Goal: Manage account settings

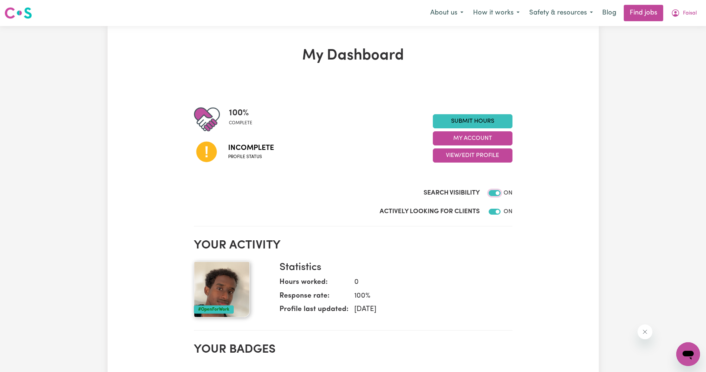
click at [494, 194] on input "Search Visibility" at bounding box center [495, 193] width 12 height 6
checkbox input "false"
click at [498, 214] on input "Actively Looking for Clients" at bounding box center [495, 212] width 12 height 6
checkbox input "false"
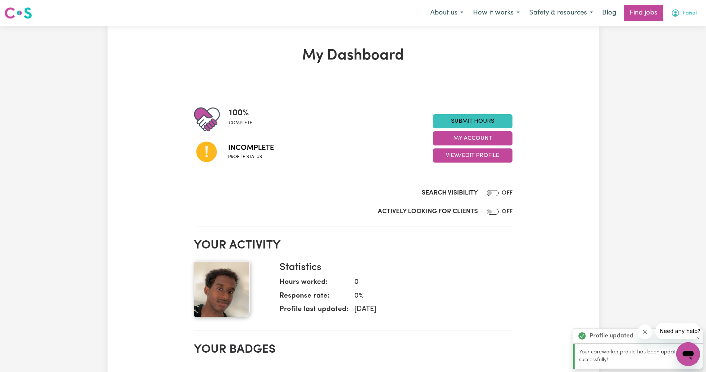
click at [686, 10] on span "Faisal" at bounding box center [690, 13] width 14 height 8
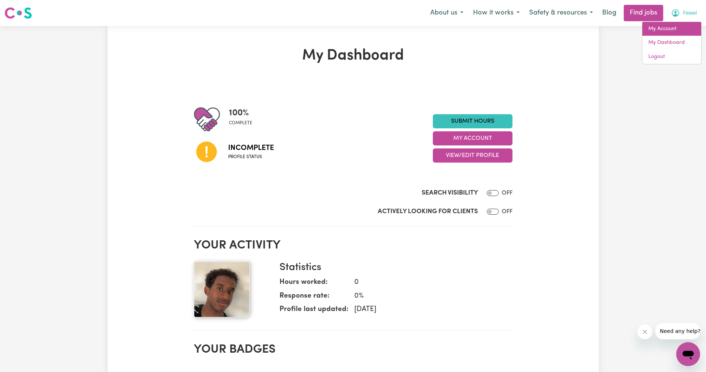
click at [661, 33] on link "My Account" at bounding box center [671, 29] width 59 height 14
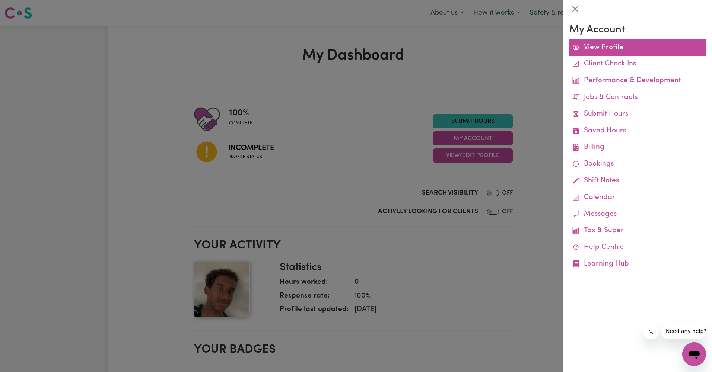
click at [614, 54] on link "View Profile" at bounding box center [637, 47] width 137 height 17
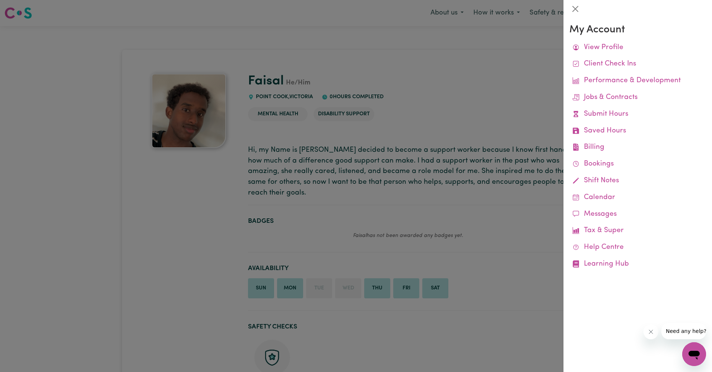
click at [408, 196] on div at bounding box center [356, 186] width 712 height 372
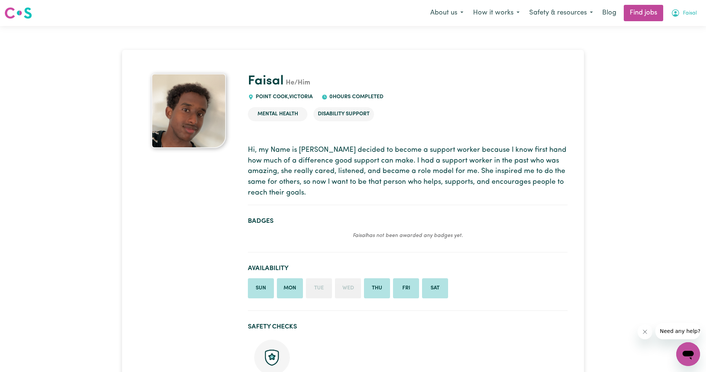
click at [685, 9] on button "Faisal" at bounding box center [683, 13] width 35 height 16
click at [678, 41] on link "My Dashboard" at bounding box center [671, 43] width 59 height 14
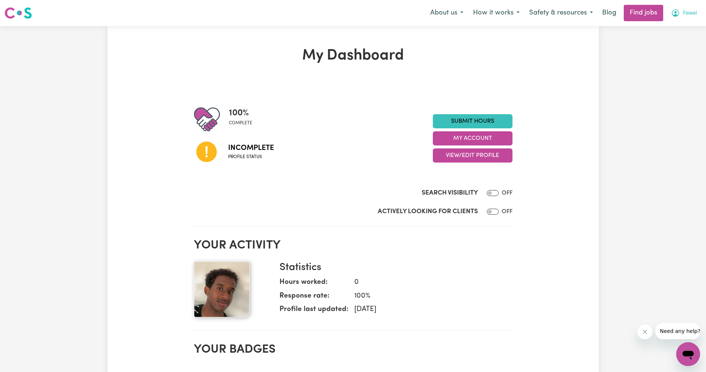
click at [686, 19] on button "Faisal" at bounding box center [683, 13] width 35 height 16
click at [673, 33] on link "My Account" at bounding box center [671, 29] width 59 height 14
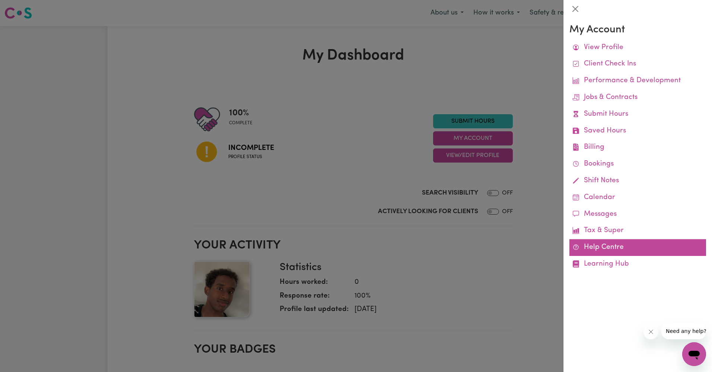
click at [602, 247] on link "Help Centre" at bounding box center [637, 247] width 137 height 17
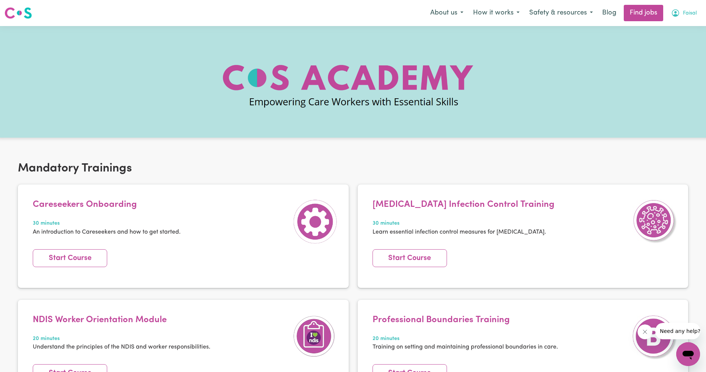
click at [674, 17] on icon "My Account" at bounding box center [675, 12] width 7 height 7
click at [676, 29] on link "My Account" at bounding box center [671, 29] width 59 height 14
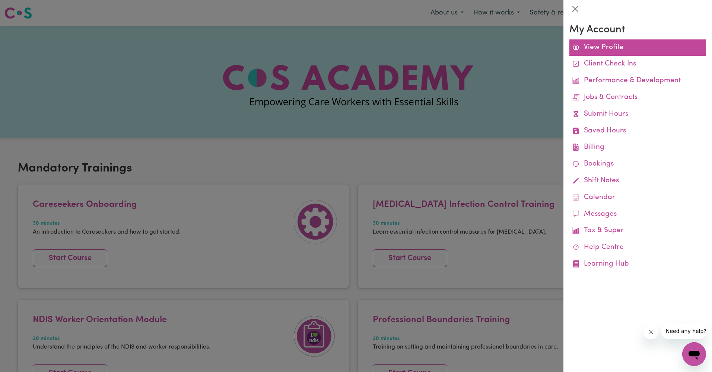
click at [593, 46] on link "View Profile" at bounding box center [637, 47] width 137 height 17
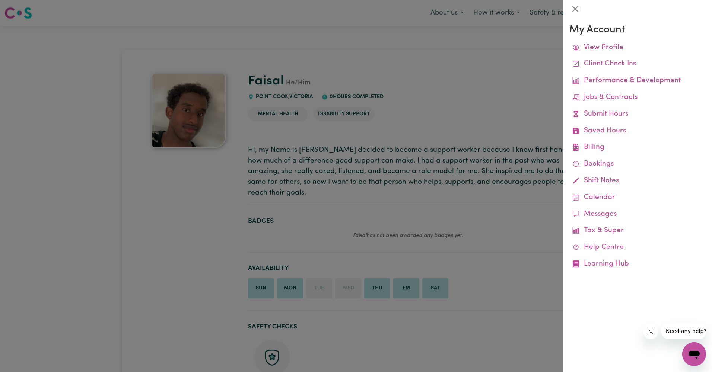
click at [477, 103] on div at bounding box center [356, 186] width 712 height 372
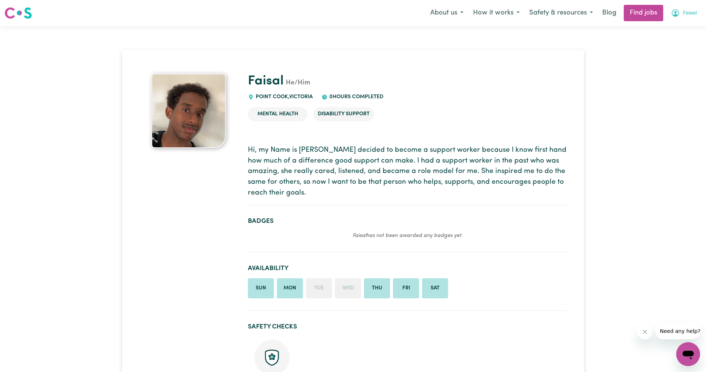
click at [686, 12] on span "Faisal" at bounding box center [690, 13] width 14 height 8
click at [667, 41] on link "My Dashboard" at bounding box center [671, 43] width 59 height 14
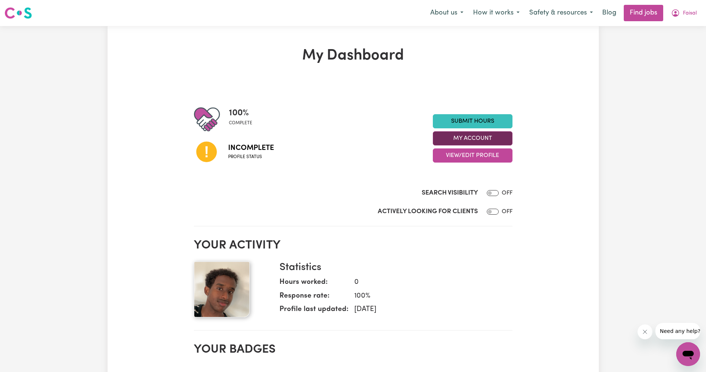
click at [480, 139] on button "My Account" at bounding box center [473, 138] width 80 height 14
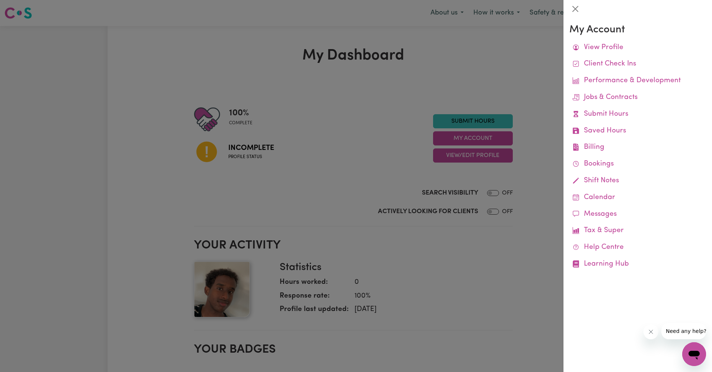
click at [477, 156] on div at bounding box center [356, 186] width 712 height 372
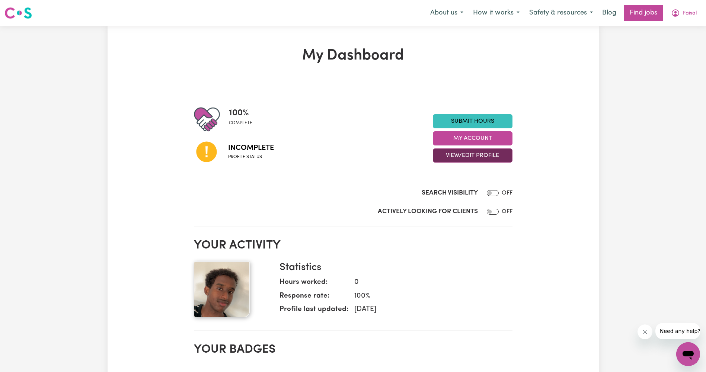
click at [474, 159] on button "View/Edit Profile" at bounding box center [473, 155] width 80 height 14
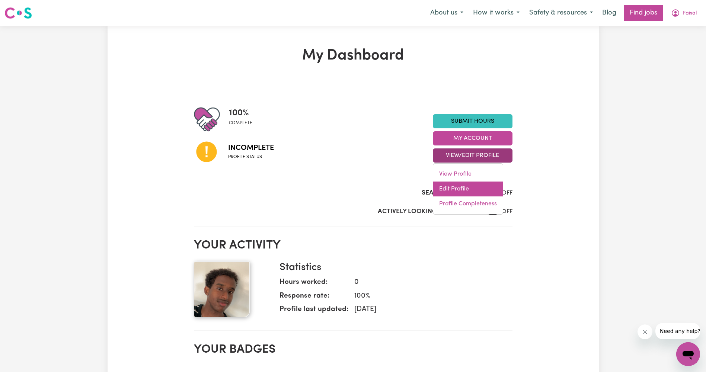
click at [456, 183] on link "Edit Profile" at bounding box center [468, 189] width 70 height 15
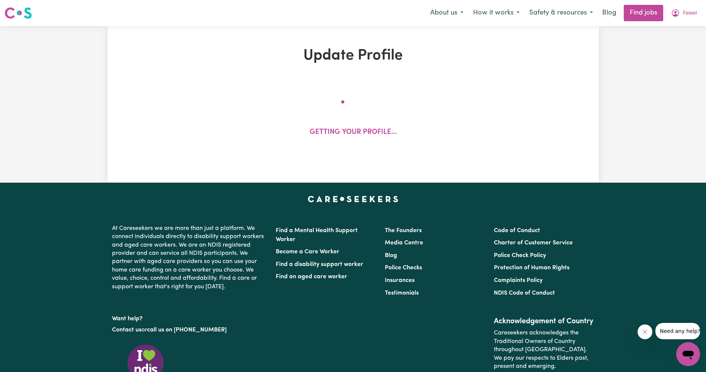
select select "male"
select select "Australian Citizen"
select select "Studying a healthcare related degree or qualification"
select select "40"
select select "50"
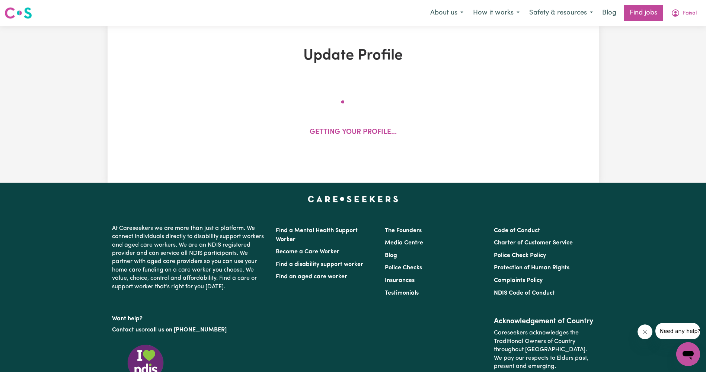
select select "60"
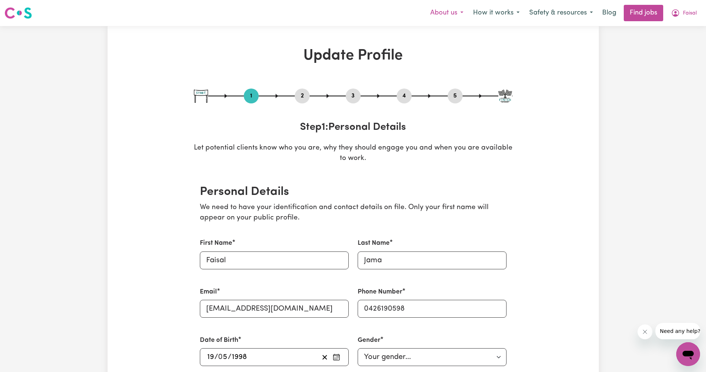
click at [456, 10] on button "About us" at bounding box center [446, 13] width 43 height 16
click at [501, 14] on button "How it works" at bounding box center [496, 13] width 56 height 16
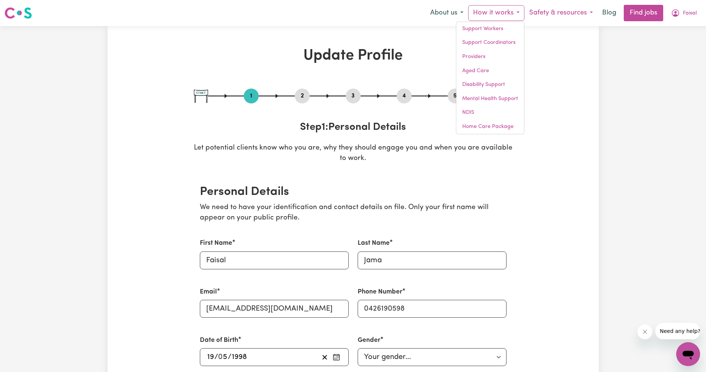
click at [558, 14] on button "Safety & resources" at bounding box center [560, 13] width 73 height 16
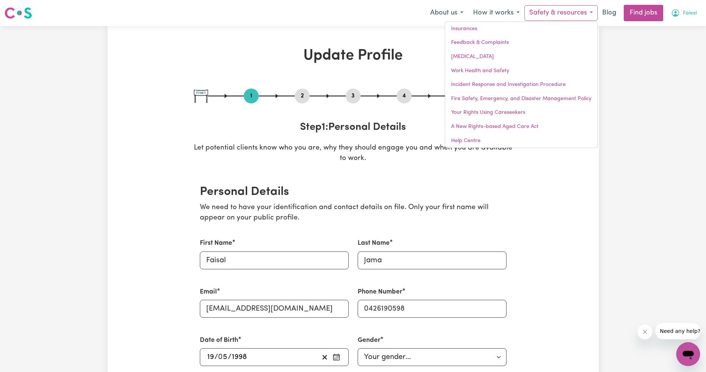
click at [685, 14] on span "Faisal" at bounding box center [690, 13] width 14 height 8
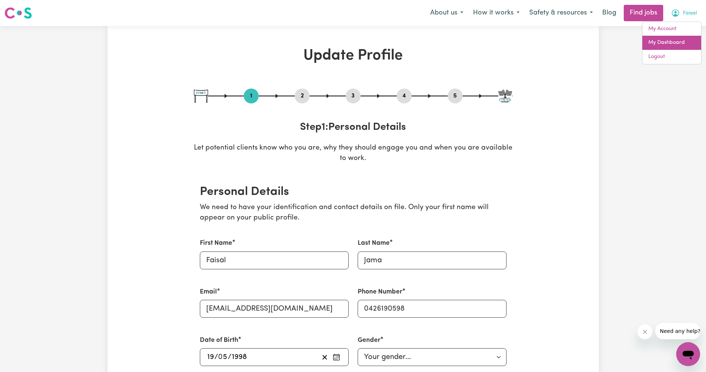
click at [676, 38] on link "My Dashboard" at bounding box center [671, 43] width 59 height 14
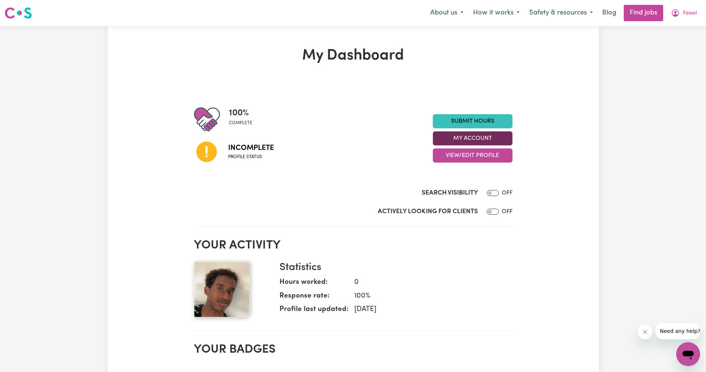
click at [480, 135] on button "My Account" at bounding box center [473, 138] width 80 height 14
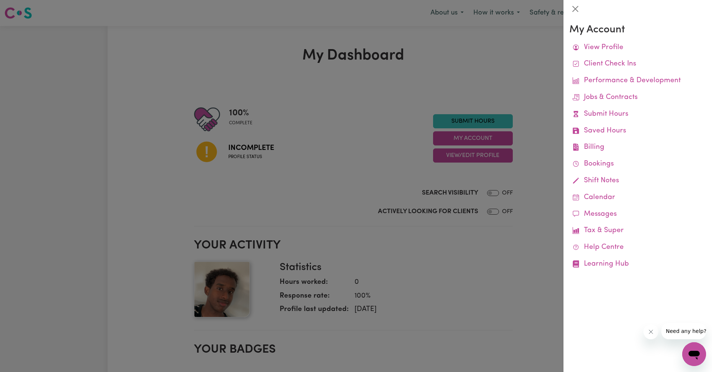
click at [631, 345] on div "My Account View Profile Client Check Ins Performance & Development Jobs & Contr…" at bounding box center [637, 195] width 148 height 354
click at [669, 333] on span "Need any help?" at bounding box center [685, 331] width 41 height 6
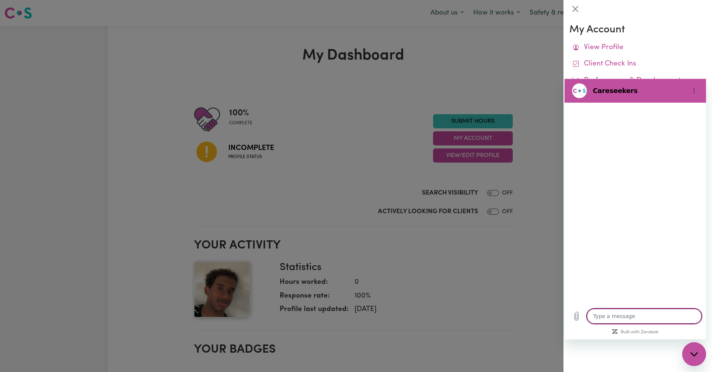
type textarea "x"
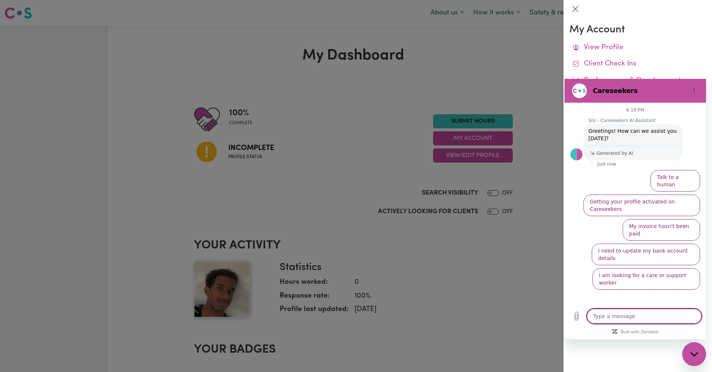
type textarea "d"
type textarea "x"
type textarea "de"
type textarea "x"
type textarea "del"
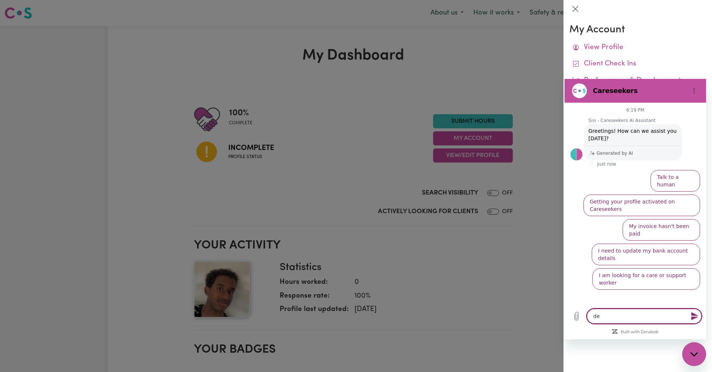
type textarea "x"
type textarea "dele"
type textarea "x"
type textarea "delet"
type textarea "x"
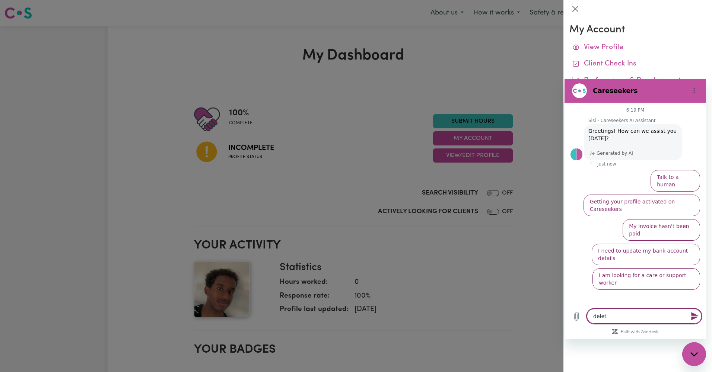
type textarea "delete"
type textarea "x"
type textarea "delete"
type textarea "x"
type textarea "delete a"
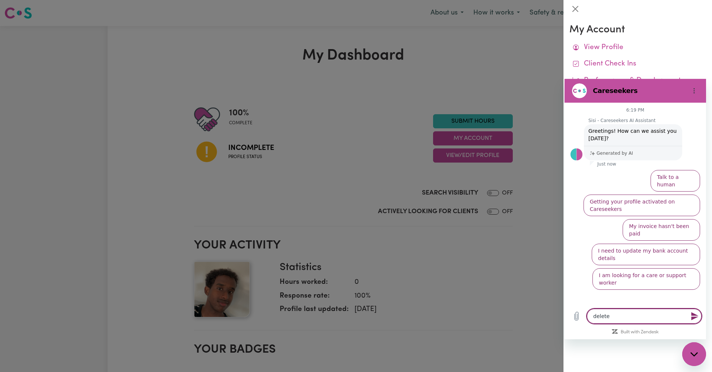
type textarea "x"
type textarea "delete ac"
type textarea "x"
type textarea "delete acc"
type textarea "x"
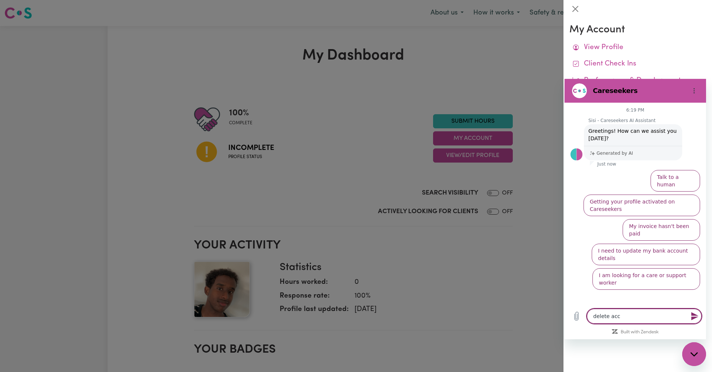
type textarea "delete acco"
type textarea "x"
type textarea "delete accou"
type textarea "x"
type textarea "delete accoun"
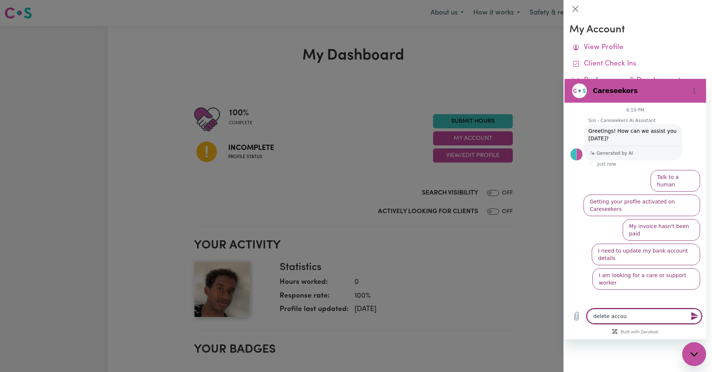
type textarea "x"
type textarea "delete account"
type textarea "x"
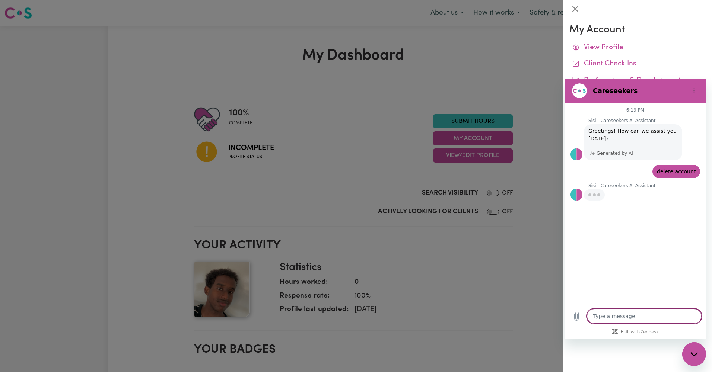
type textarea "x"
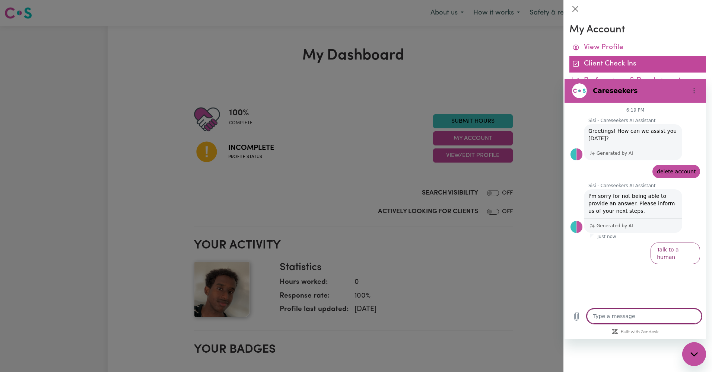
click at [670, 67] on link "Client Check Ins" at bounding box center [637, 64] width 137 height 17
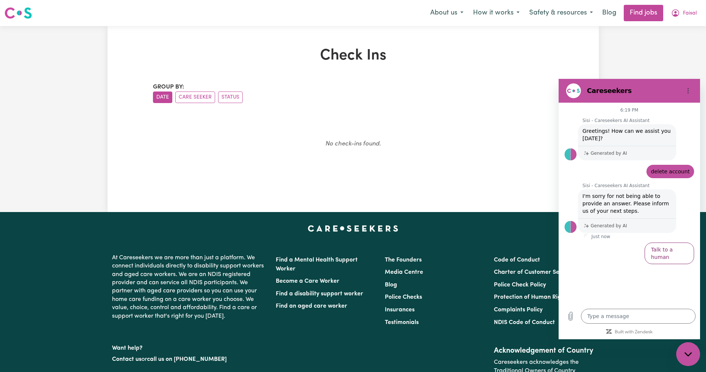
click at [472, 132] on div "No check-ins found." at bounding box center [353, 147] width 383 height 52
click at [691, 19] on button "Faisal" at bounding box center [683, 13] width 35 height 16
click at [673, 31] on link "My Account" at bounding box center [671, 29] width 59 height 14
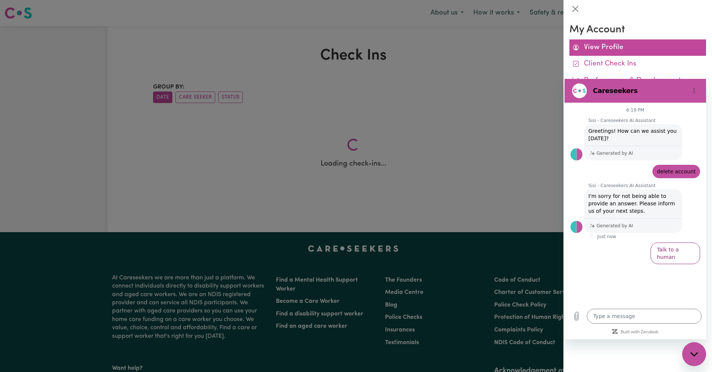
click at [611, 43] on link "View Profile" at bounding box center [637, 47] width 137 height 17
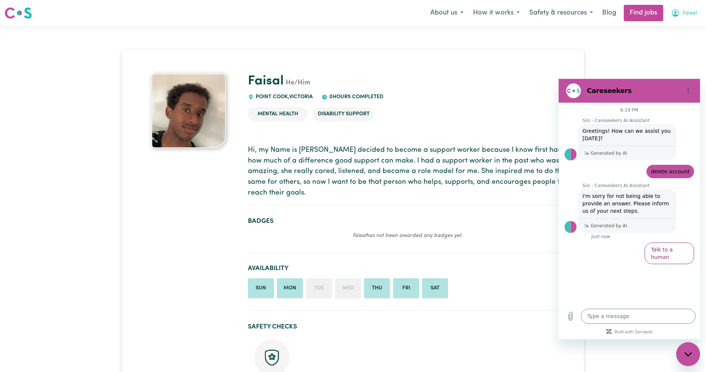
click at [676, 17] on icon "My Account" at bounding box center [675, 12] width 7 height 7
click at [671, 44] on link "My Dashboard" at bounding box center [671, 43] width 59 height 14
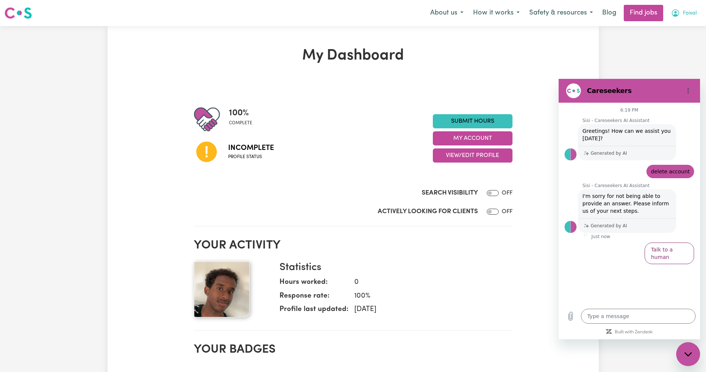
click at [675, 11] on icon "My Account" at bounding box center [675, 13] width 9 height 9
click at [682, 60] on link "Logout" at bounding box center [671, 57] width 59 height 14
